Goal: Browse casually: Explore the website without a specific task or goal

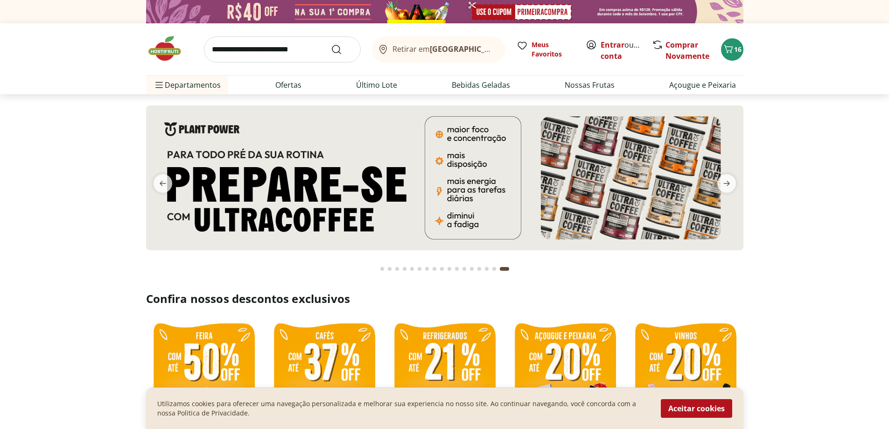
click at [382, 267] on div "Go to page 1 from fs-carousel" at bounding box center [382, 269] width 4 height 4
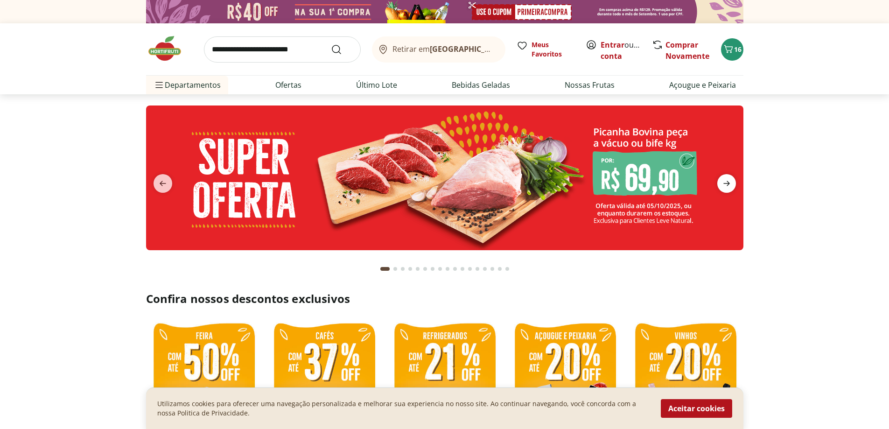
click at [727, 180] on icon "next" at bounding box center [726, 183] width 11 height 11
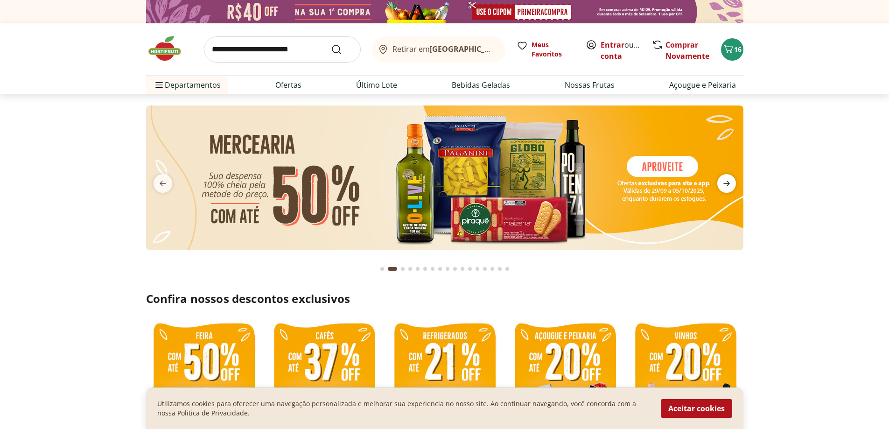
click at [727, 180] on icon "next" at bounding box center [726, 183] width 11 height 11
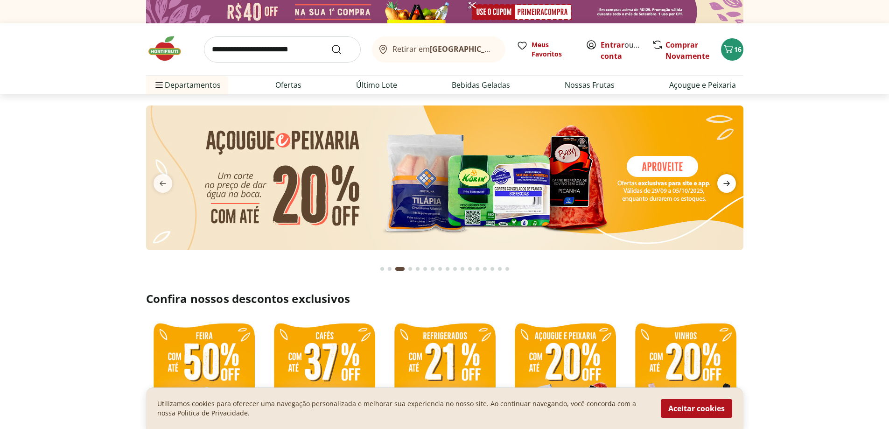
click at [727, 180] on icon "next" at bounding box center [726, 183] width 11 height 11
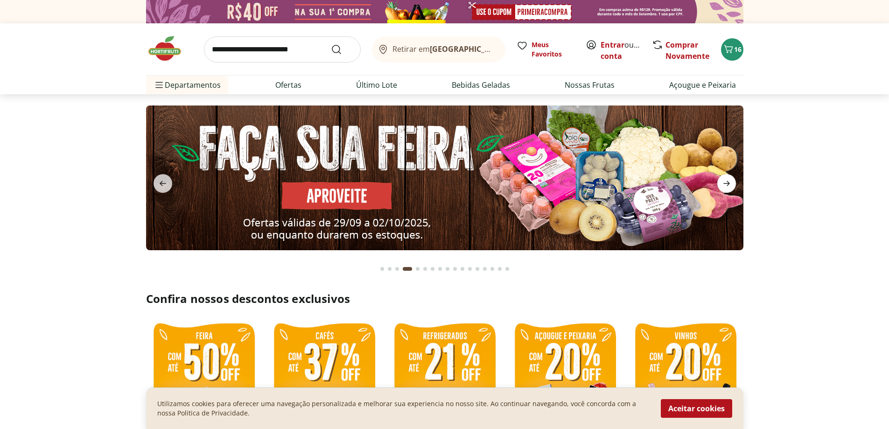
click at [730, 182] on icon "next" at bounding box center [726, 183] width 11 height 11
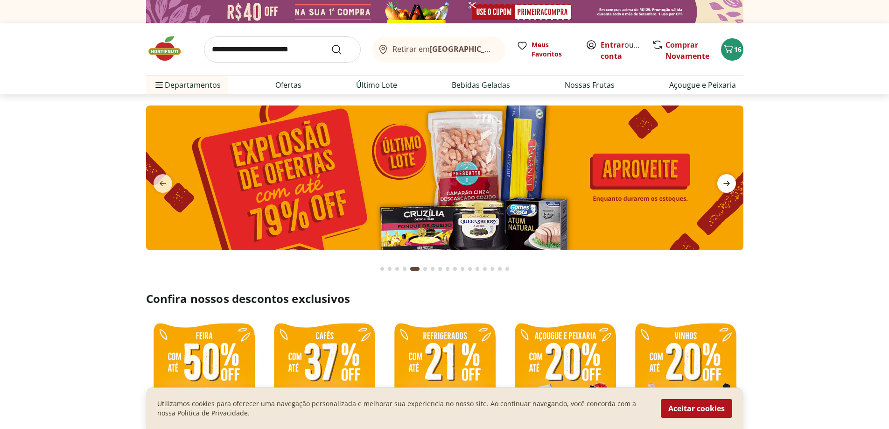
click at [730, 182] on icon "next" at bounding box center [726, 183] width 11 height 11
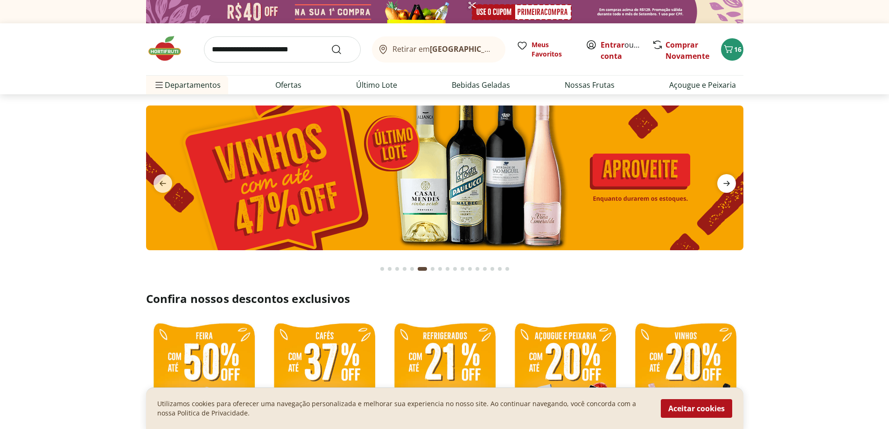
click at [730, 183] on icon "next" at bounding box center [726, 183] width 11 height 11
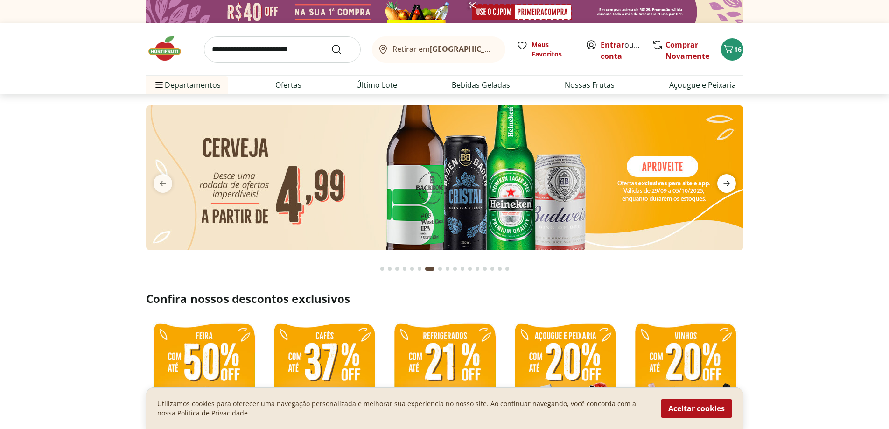
click at [725, 182] on icon "next" at bounding box center [726, 183] width 11 height 11
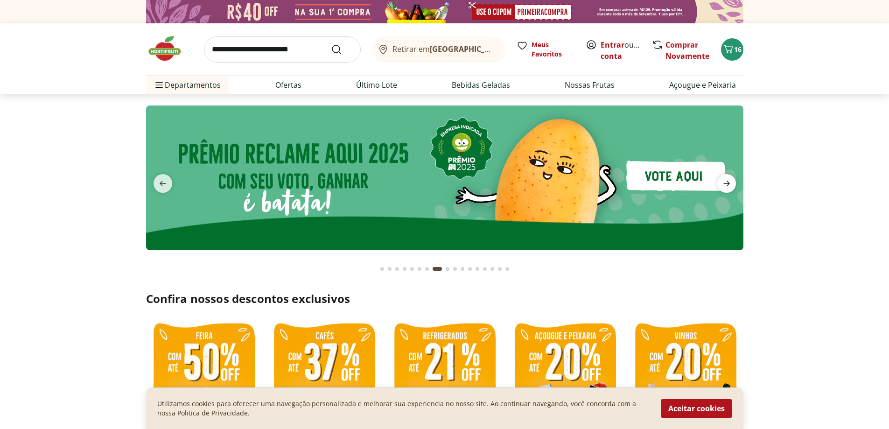
click at [725, 182] on icon "next" at bounding box center [726, 183] width 11 height 11
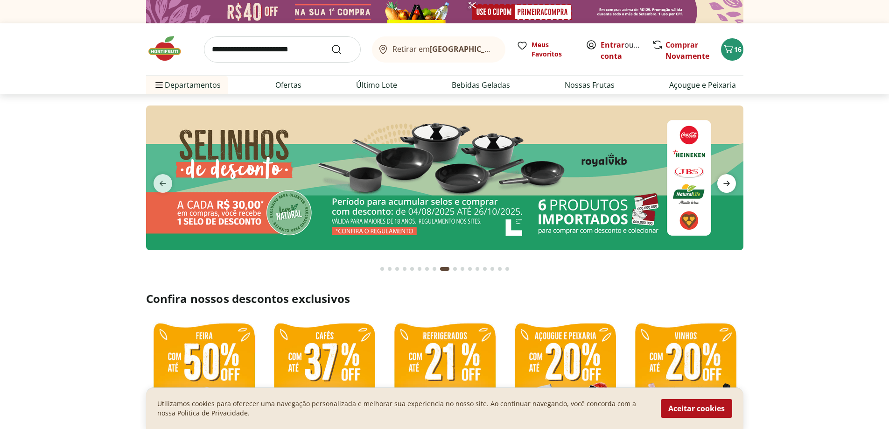
click at [725, 182] on icon "next" at bounding box center [726, 183] width 11 height 11
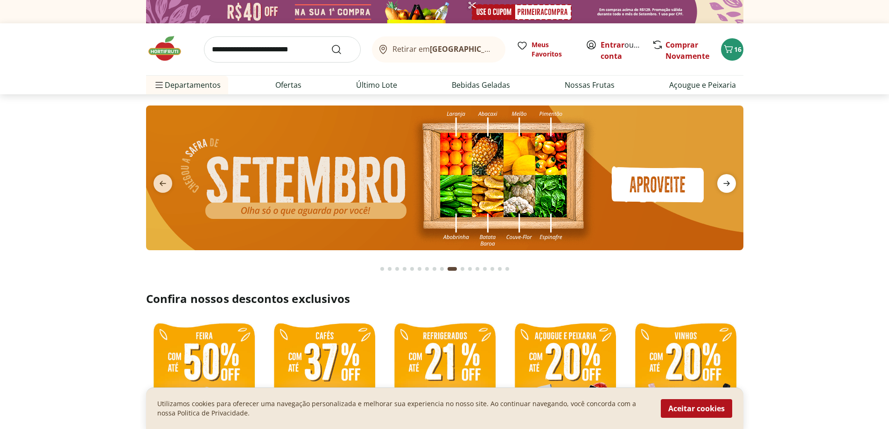
click at [725, 182] on icon "next" at bounding box center [726, 183] width 11 height 11
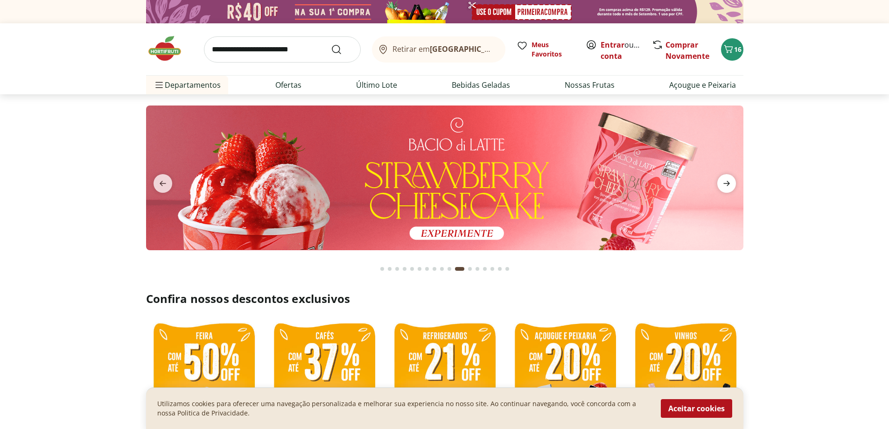
click at [725, 182] on icon "next" at bounding box center [726, 183] width 11 height 11
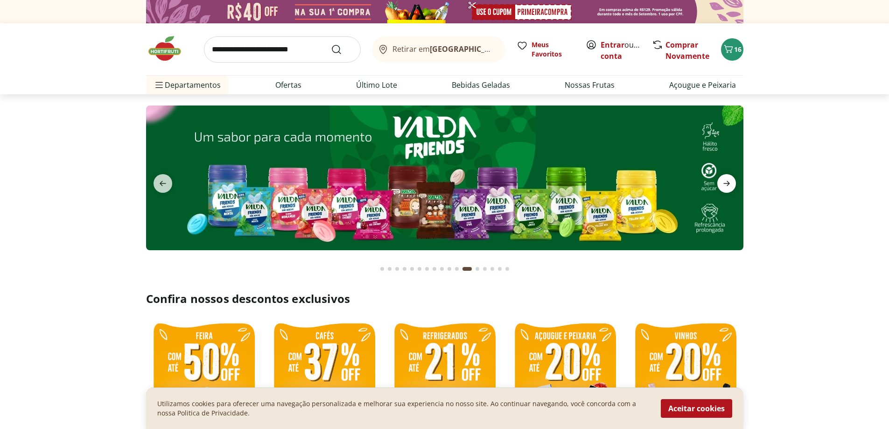
click at [725, 182] on icon "next" at bounding box center [726, 183] width 11 height 11
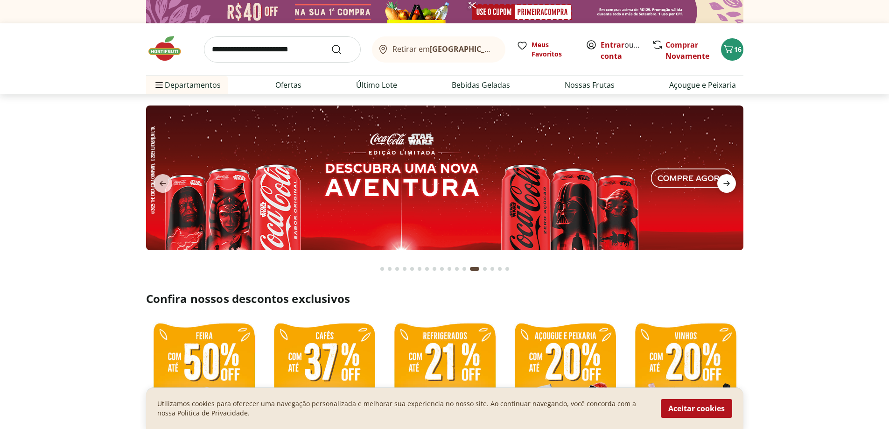
click at [725, 182] on icon "next" at bounding box center [726, 183] width 11 height 11
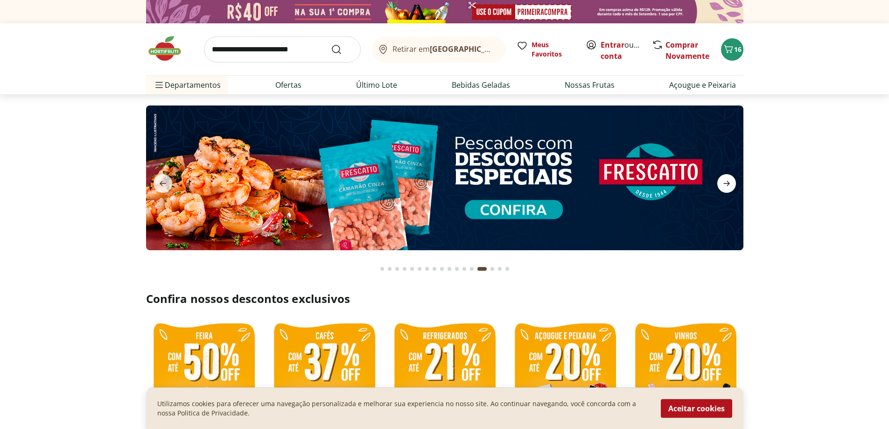
click at [725, 182] on icon "next" at bounding box center [726, 183] width 11 height 11
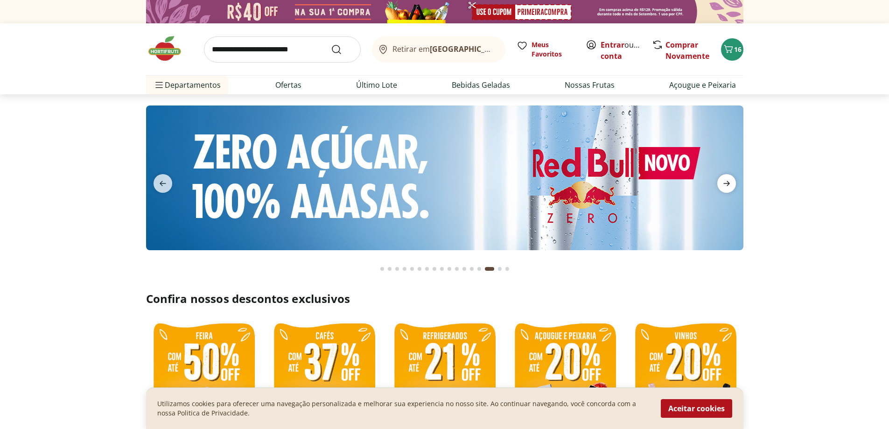
click at [725, 182] on icon "next" at bounding box center [726, 183] width 11 height 11
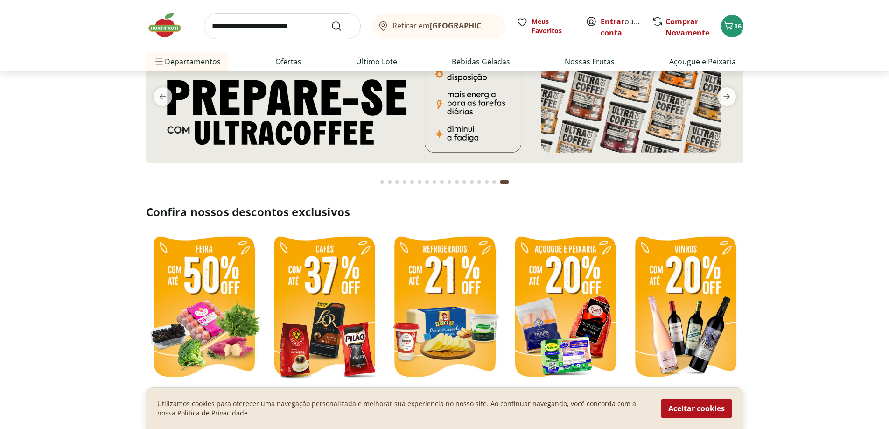
scroll to position [187, 0]
